Goal: Information Seeking & Learning: Learn about a topic

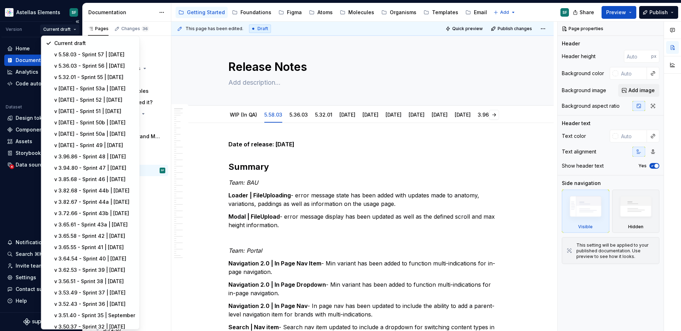
click at [75, 30] on html "Astellas Elements SF Version Current draft Home Documentation Analytics Code au…" at bounding box center [340, 165] width 681 height 331
click at [293, 194] on html "Astellas Elements SF Version Current draft Home Documentation Analytics Code au…" at bounding box center [340, 165] width 681 height 331
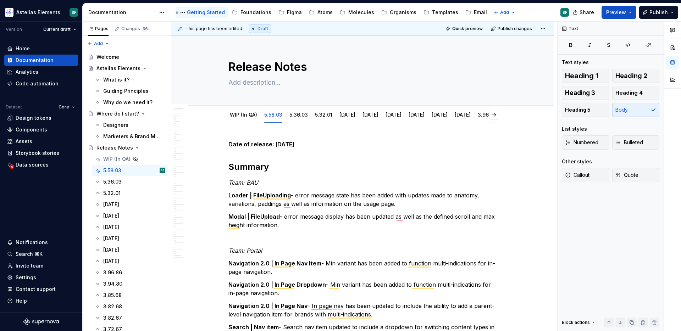
click at [210, 12] on div "Getting Started" at bounding box center [206, 12] width 38 height 7
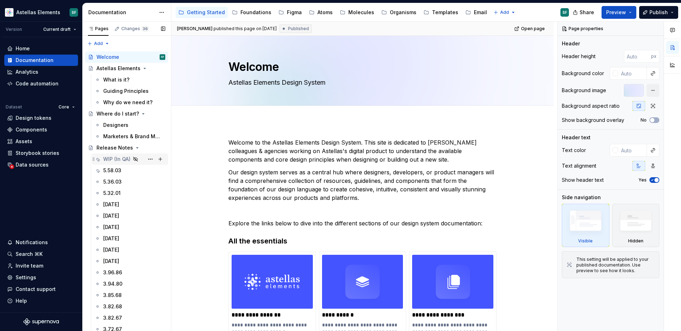
click at [113, 158] on div "WIP (In QA)" at bounding box center [116, 159] width 27 height 7
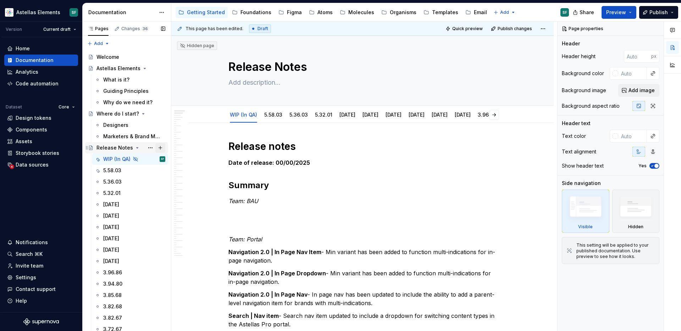
click at [159, 149] on button "Page tree" at bounding box center [160, 148] width 10 height 10
type textarea "*"
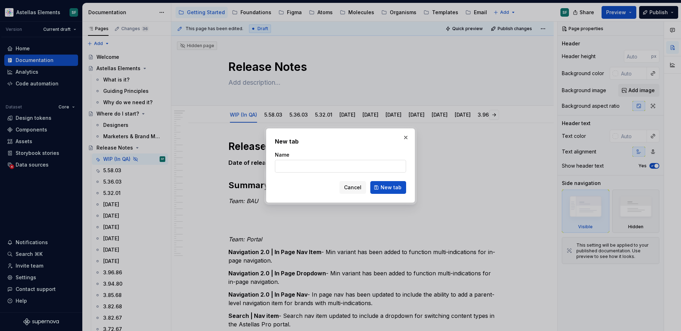
click at [290, 162] on input "Name" at bounding box center [340, 166] width 131 height 13
type input "Sprint 58"
click at [388, 185] on span "New tab" at bounding box center [390, 187] width 21 height 7
click at [404, 140] on button "button" at bounding box center [406, 138] width 10 height 10
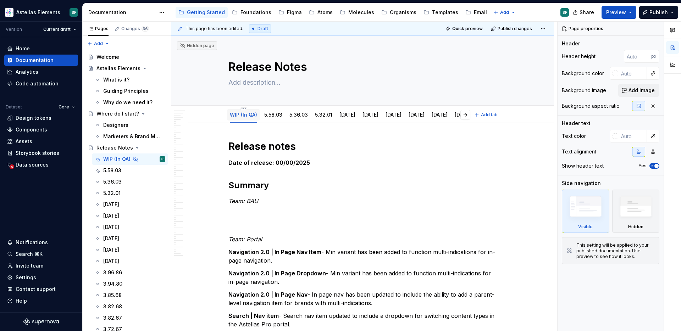
click at [245, 118] on div "WIP (In QA)" at bounding box center [243, 114] width 27 height 7
click at [119, 158] on div "WIP (In QA)" at bounding box center [116, 159] width 27 height 7
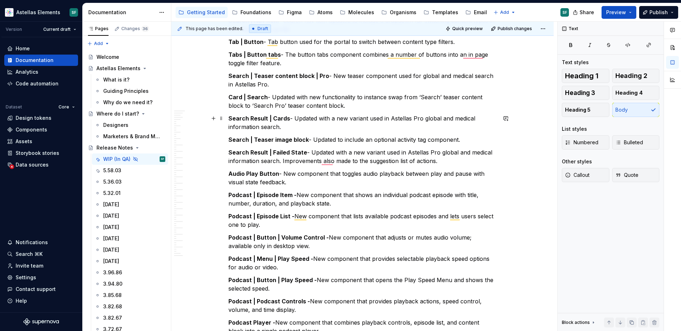
scroll to position [331, 0]
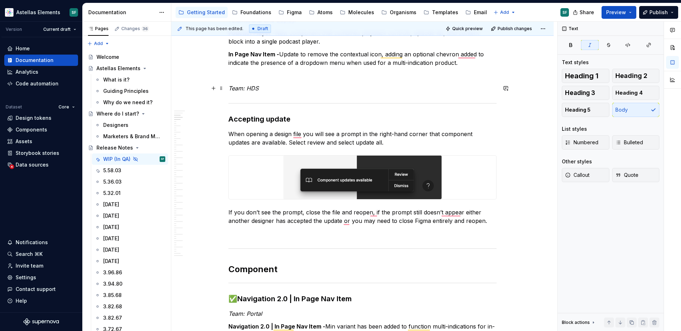
click at [292, 85] on p "Team: HDS" at bounding box center [362, 88] width 268 height 9
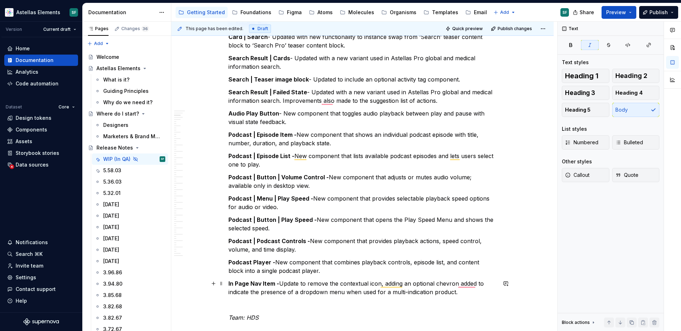
scroll to position [446, 0]
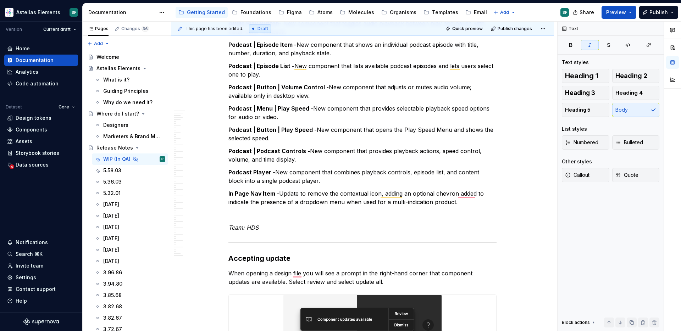
type textarea "*"
